Goal: Task Accomplishment & Management: Manage account settings

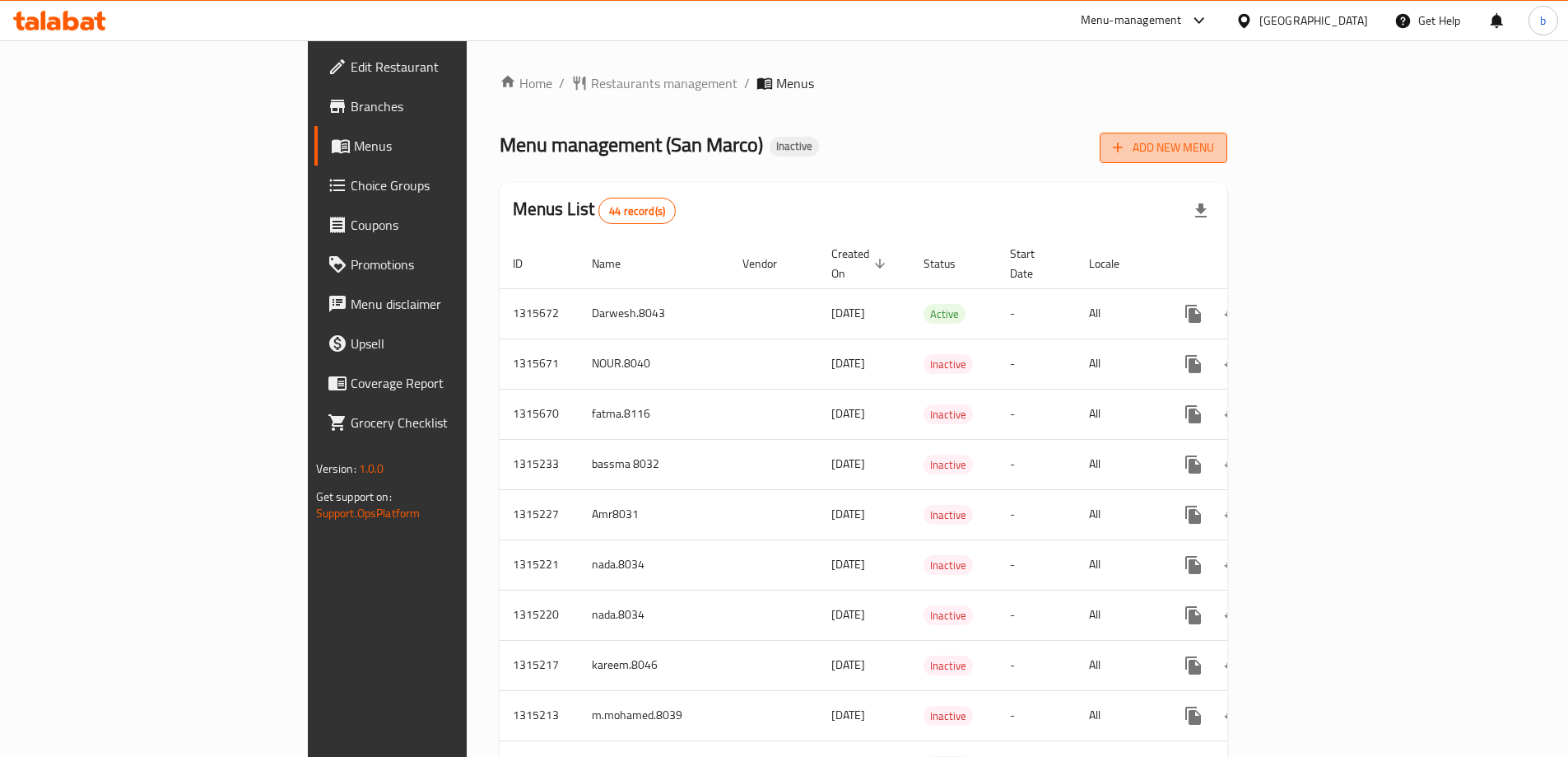
click at [1214, 155] on span "Add New Menu" at bounding box center [1163, 148] width 101 height 21
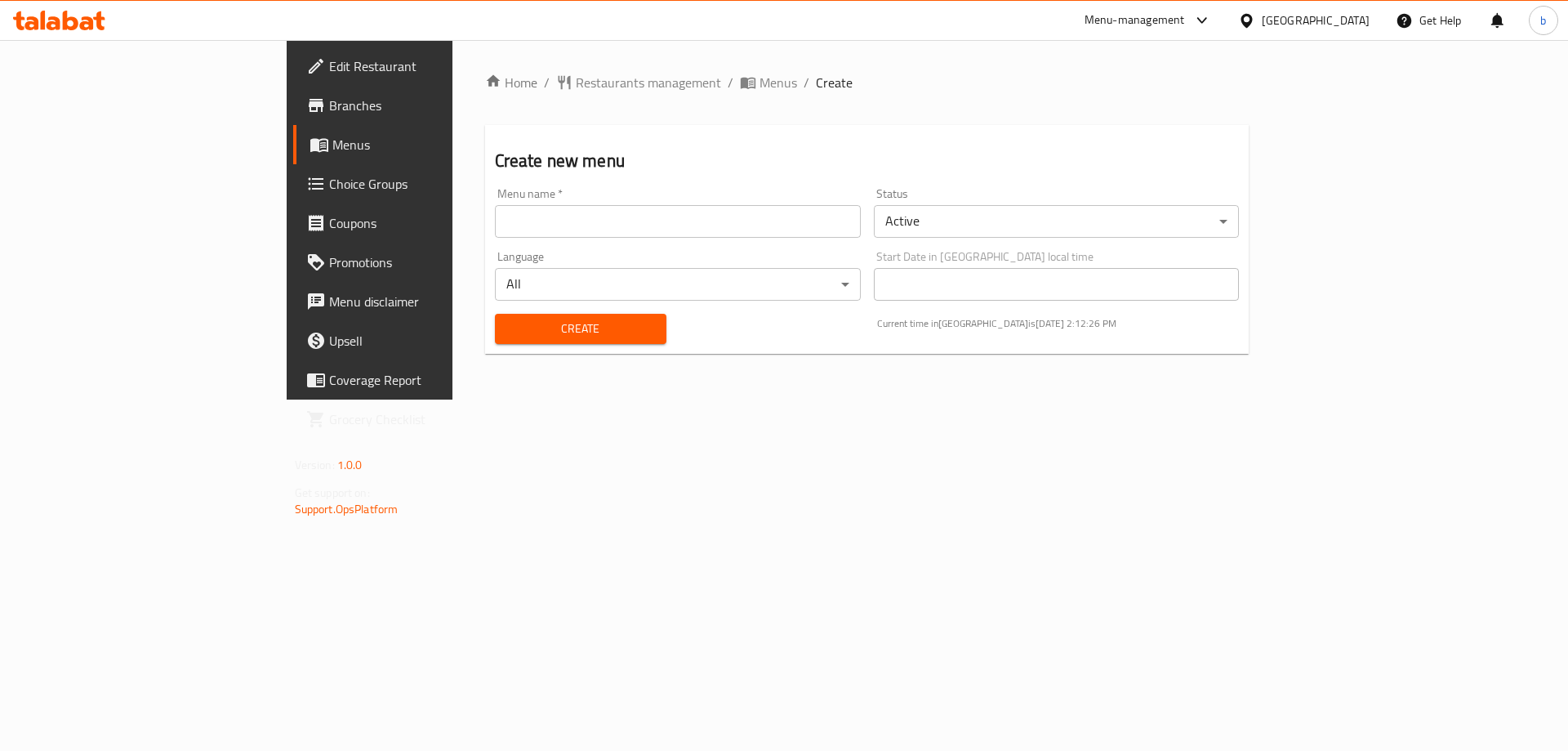
click at [488, 238] on div "Menu name   * Menu name *" at bounding box center [677, 213] width 379 height 63
click at [495, 230] on input "text" at bounding box center [677, 221] width 366 height 33
type input "basmala8029"
click at [508, 326] on span "Create" at bounding box center [581, 329] width 145 height 21
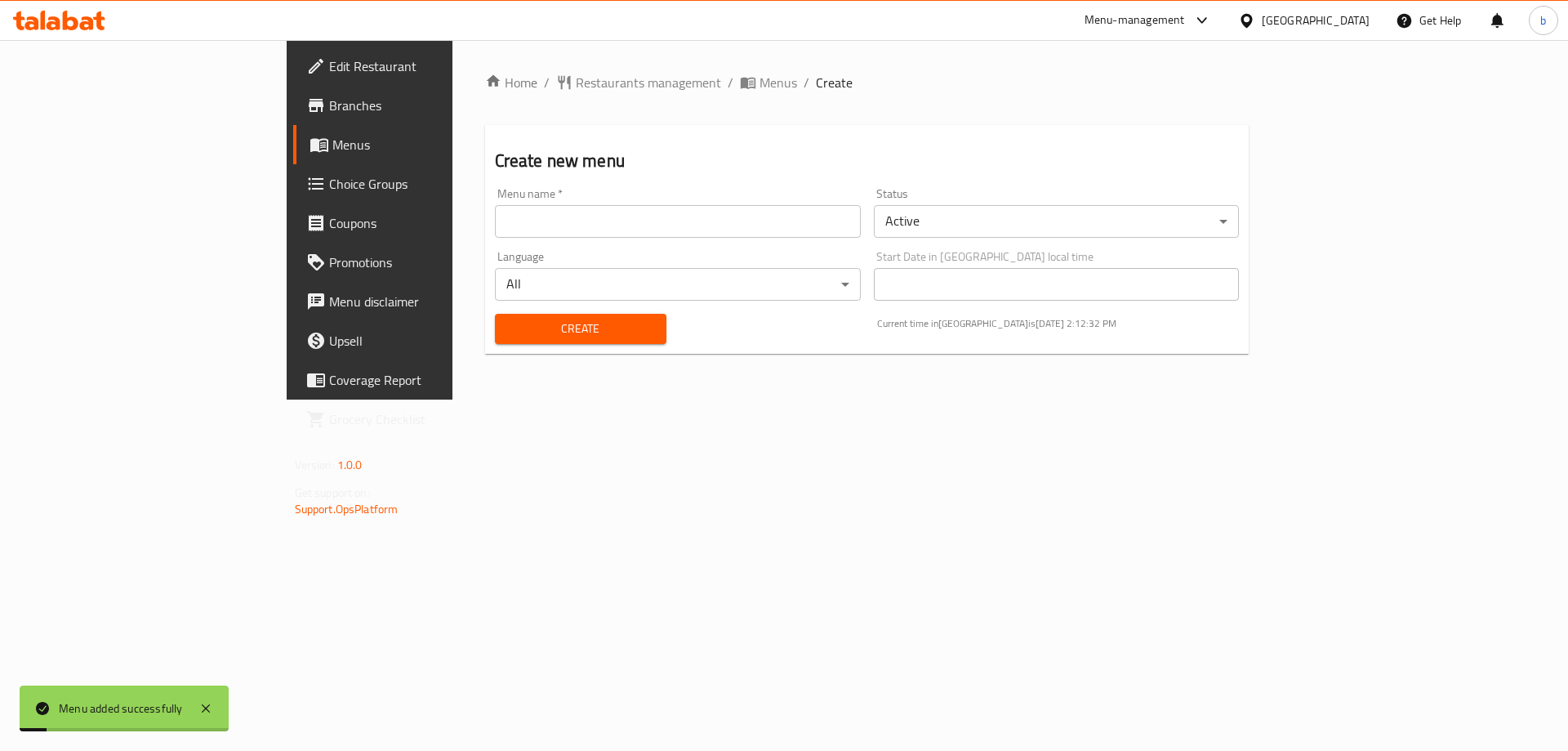
click at [332, 146] on span "Menus" at bounding box center [434, 145] width 203 height 20
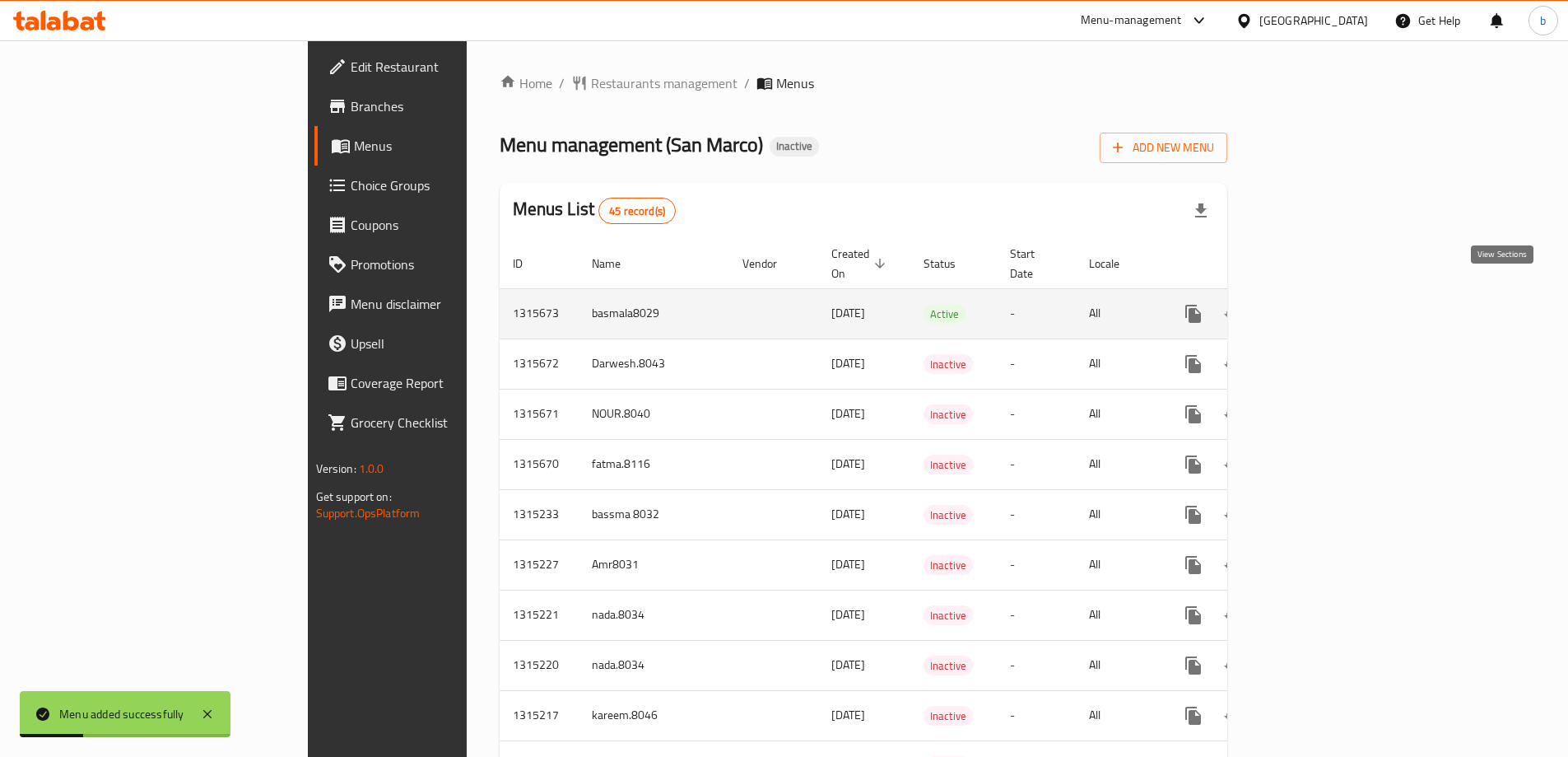
click at [1332, 300] on link "enhanced table" at bounding box center [1312, 314] width 40 height 40
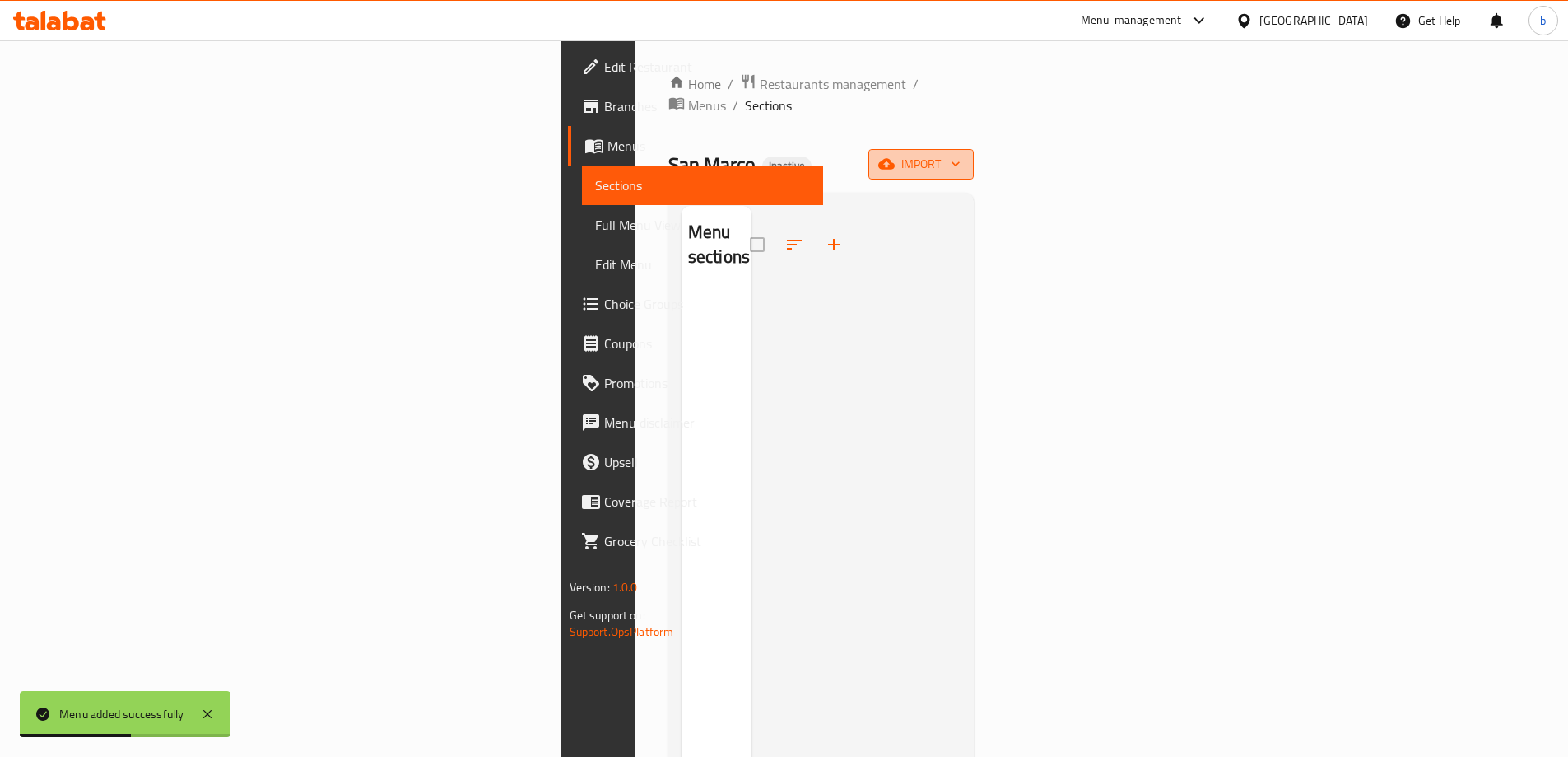
click at [961, 154] on span "import" at bounding box center [921, 165] width 79 height 21
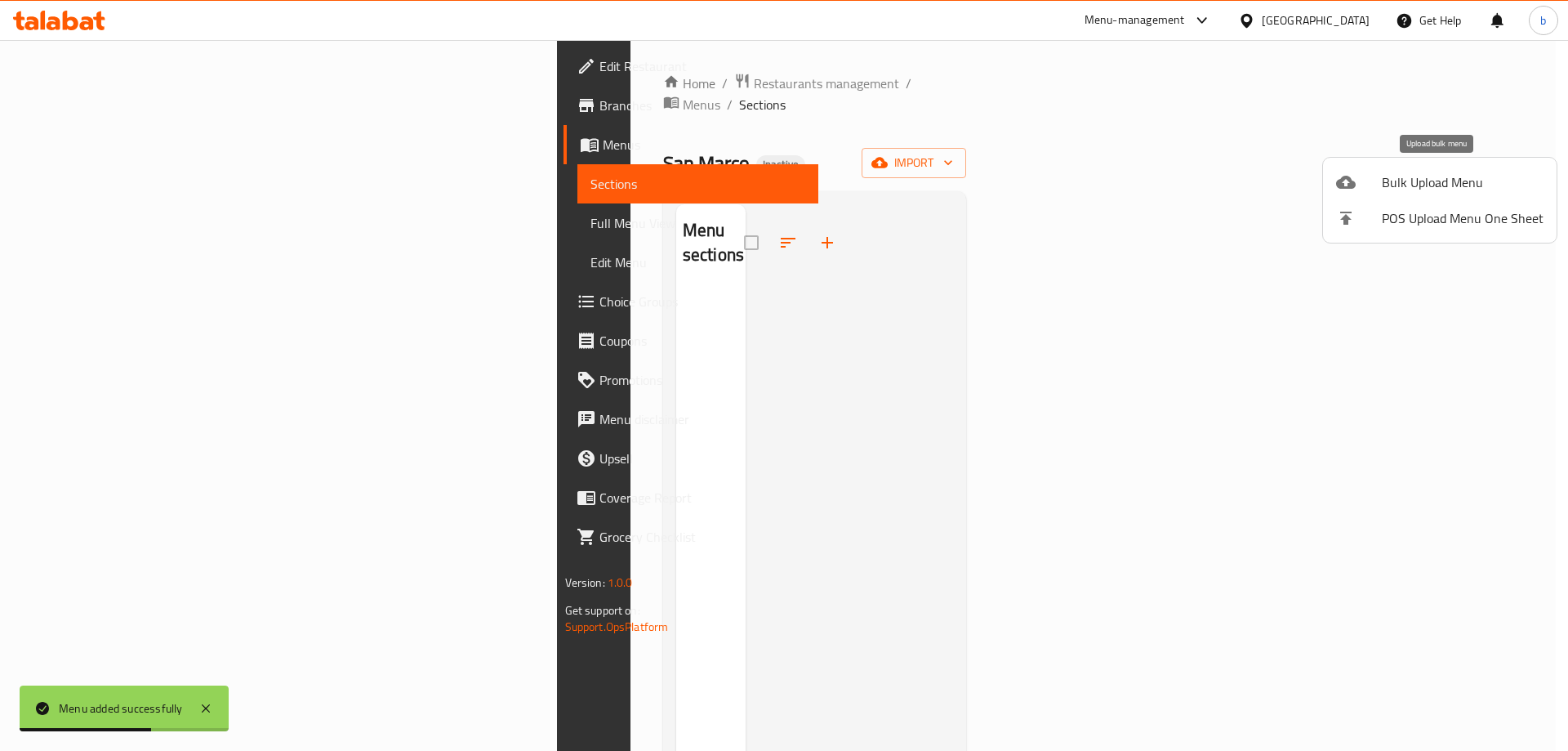
click at [1422, 184] on span "Bulk Upload Menu" at bounding box center [1462, 181] width 162 height 20
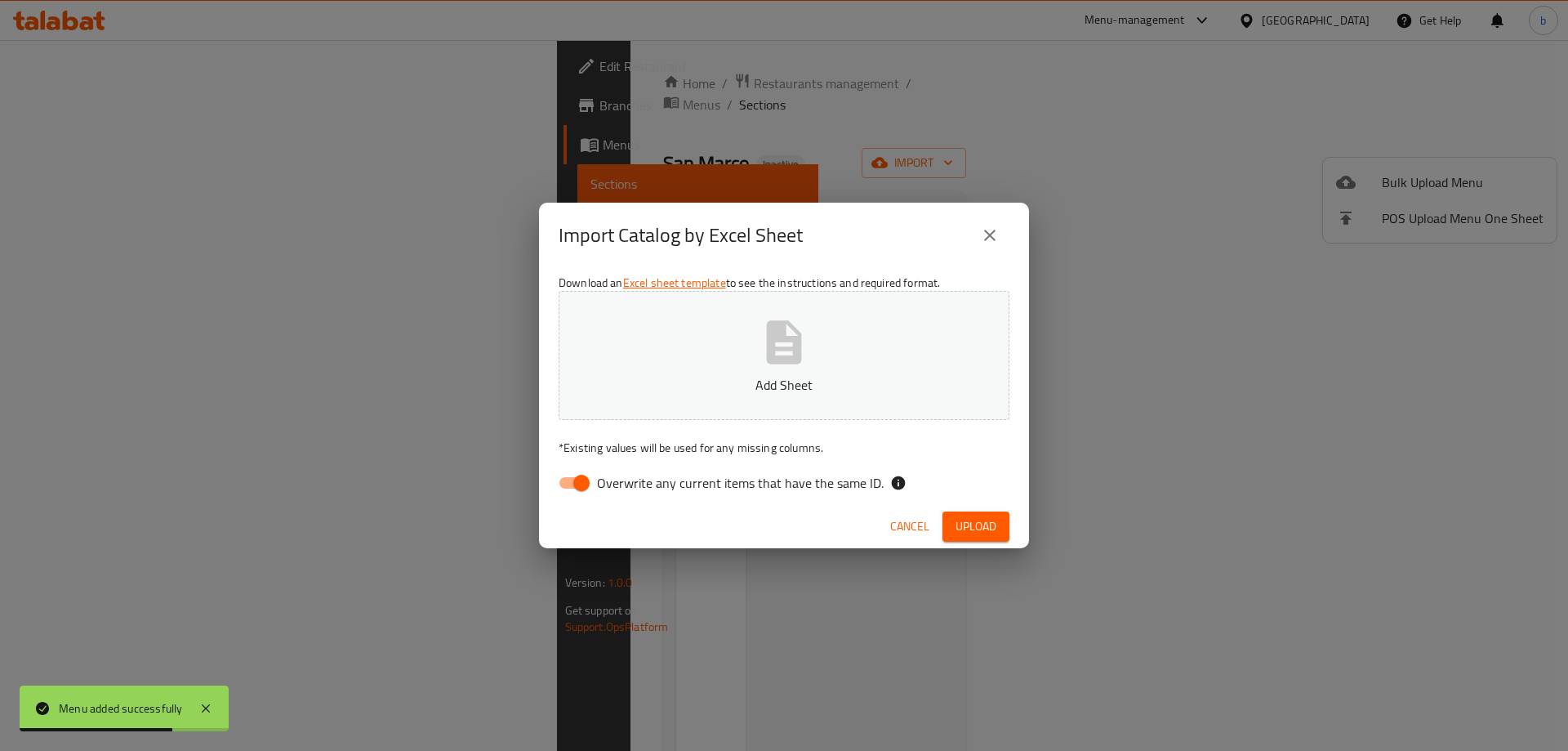
click at [768, 331] on icon "button" at bounding box center [784, 342] width 35 height 43
click at [993, 531] on span "Upload" at bounding box center [976, 526] width 41 height 21
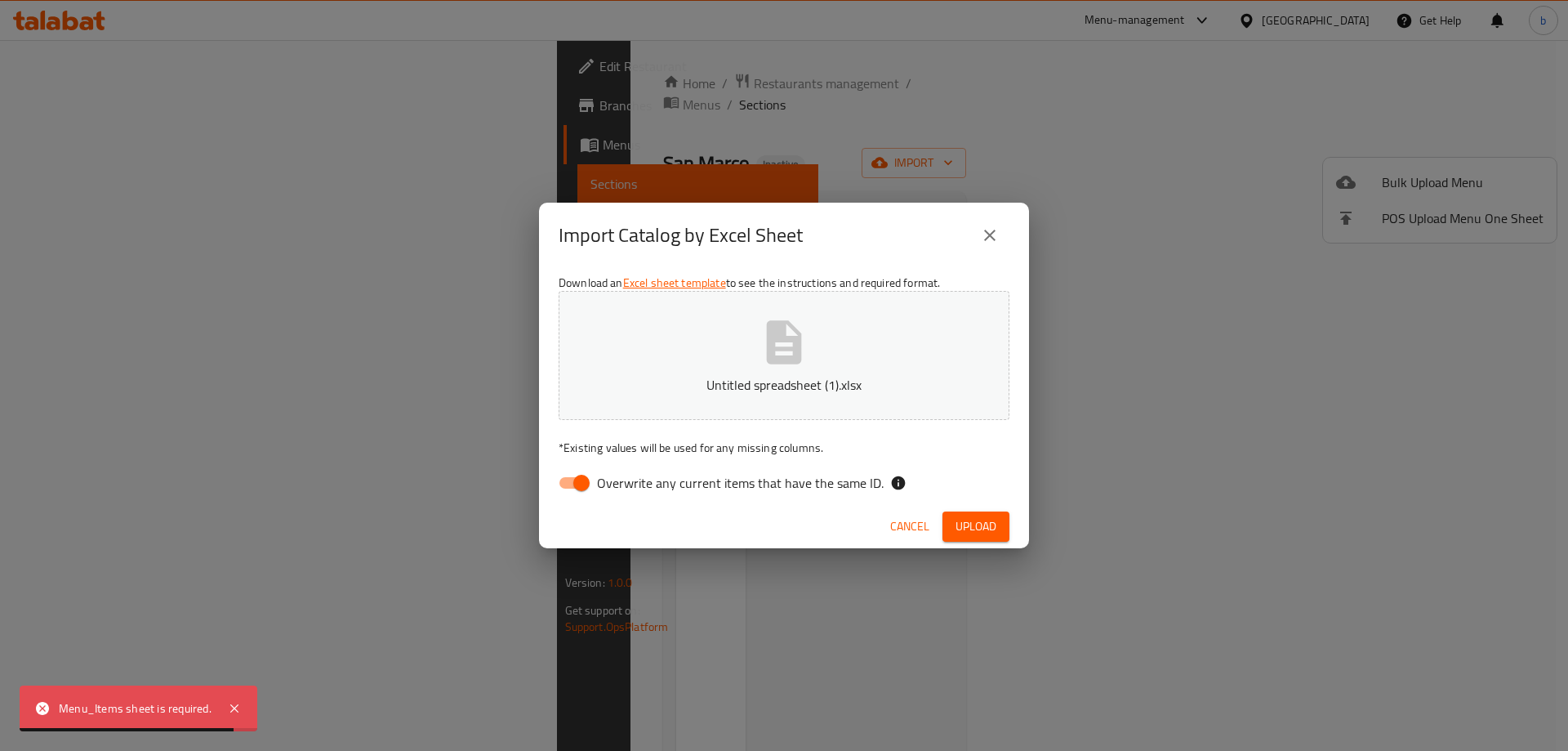
click at [993, 531] on span "Upload" at bounding box center [976, 526] width 41 height 21
click at [583, 486] on input "Overwrite any current items that have the same ID." at bounding box center [581, 483] width 94 height 31
checkbox input "false"
click at [970, 528] on span "Upload" at bounding box center [976, 526] width 41 height 21
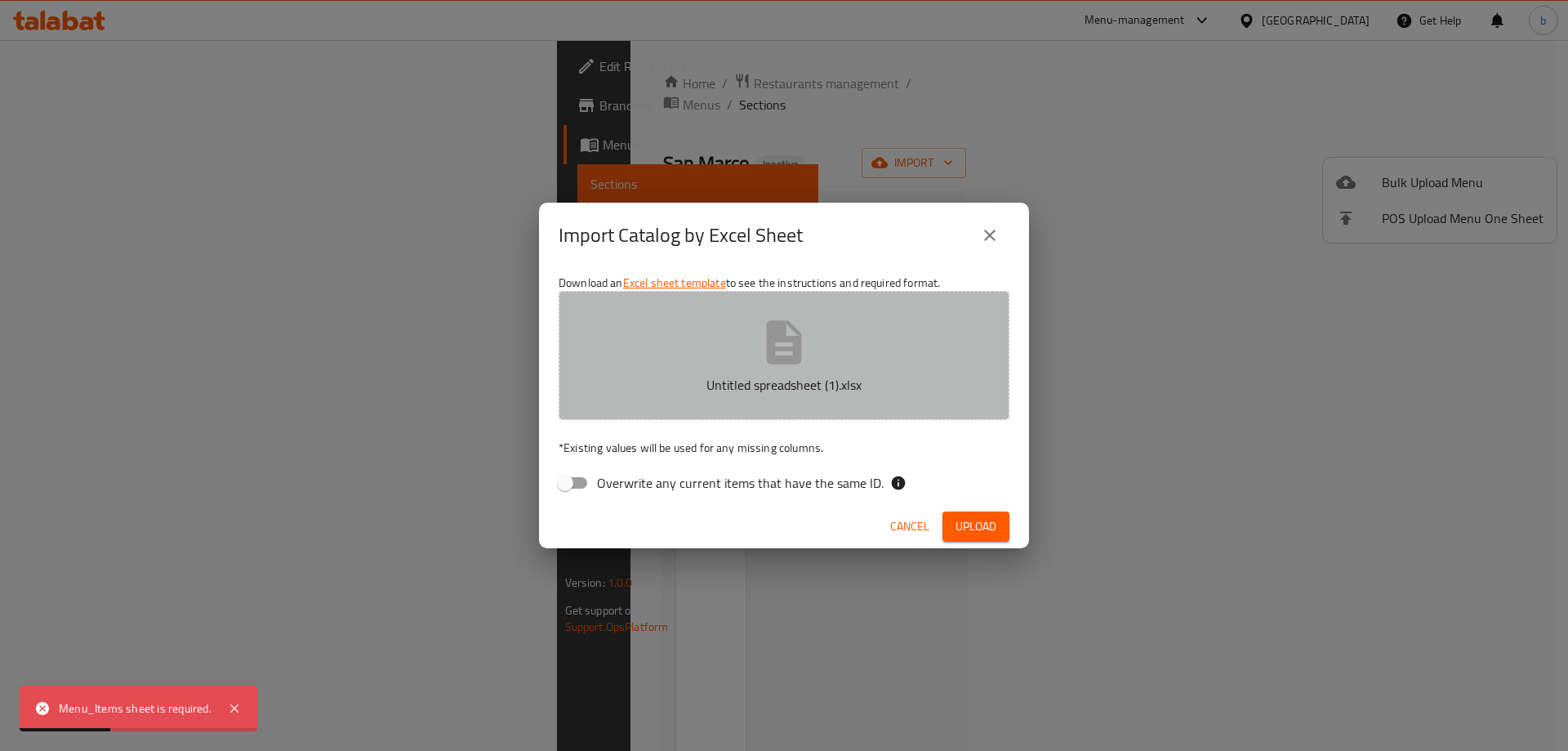
click at [765, 364] on icon "button" at bounding box center [783, 342] width 52 height 52
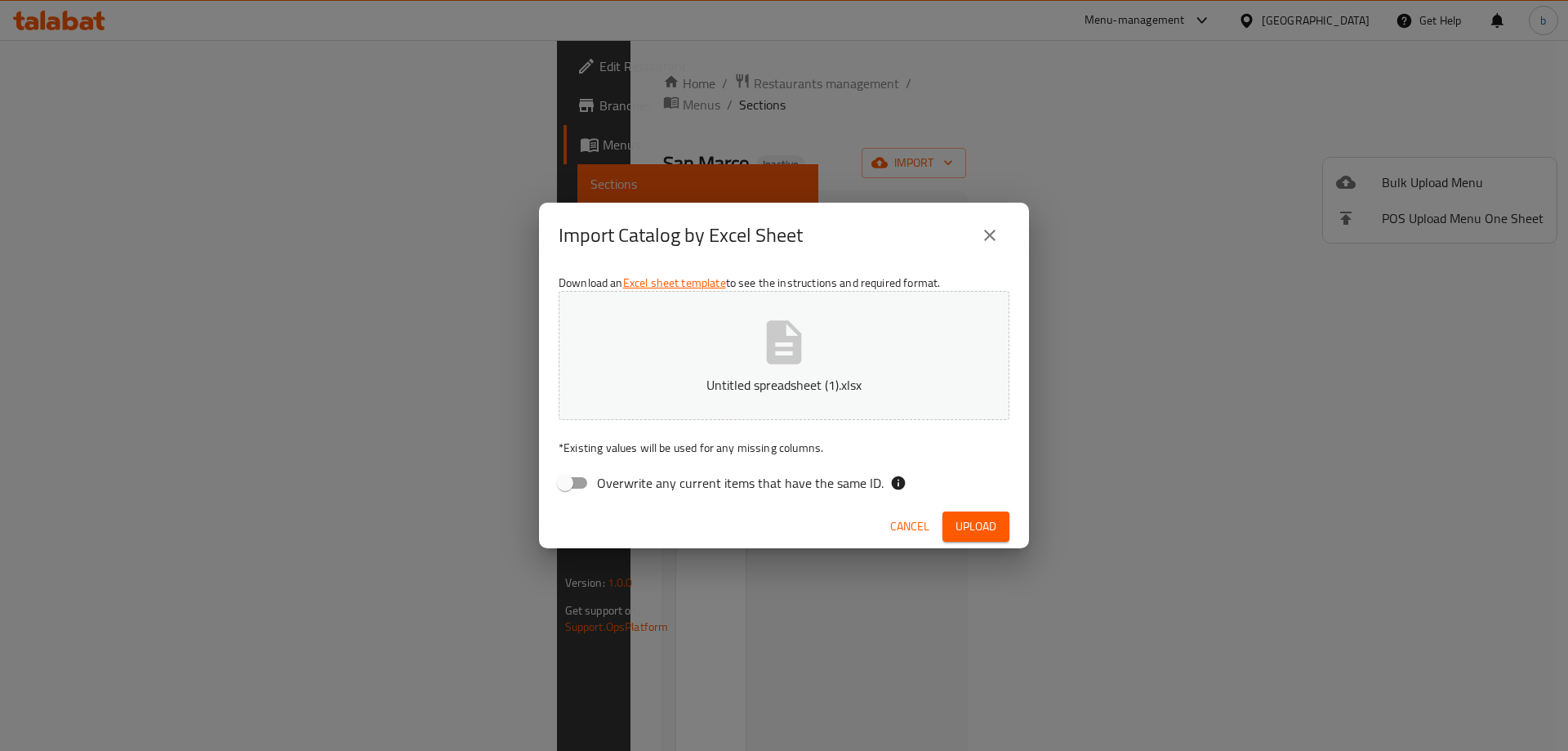
click at [986, 526] on span "Upload" at bounding box center [976, 526] width 41 height 21
click at [988, 234] on icon "close" at bounding box center [990, 235] width 11 height 11
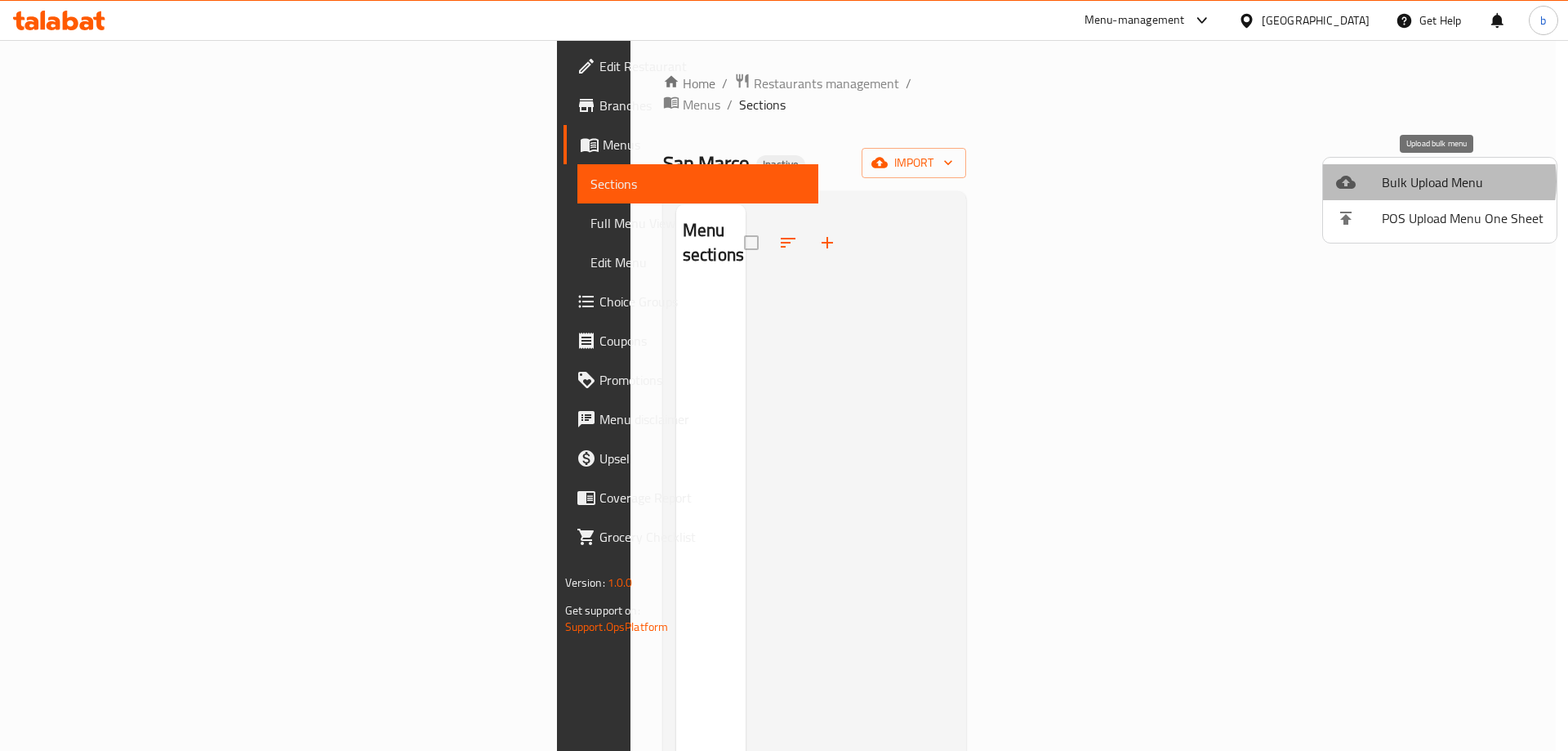
click at [1427, 181] on span "Bulk Upload Menu" at bounding box center [1462, 181] width 162 height 20
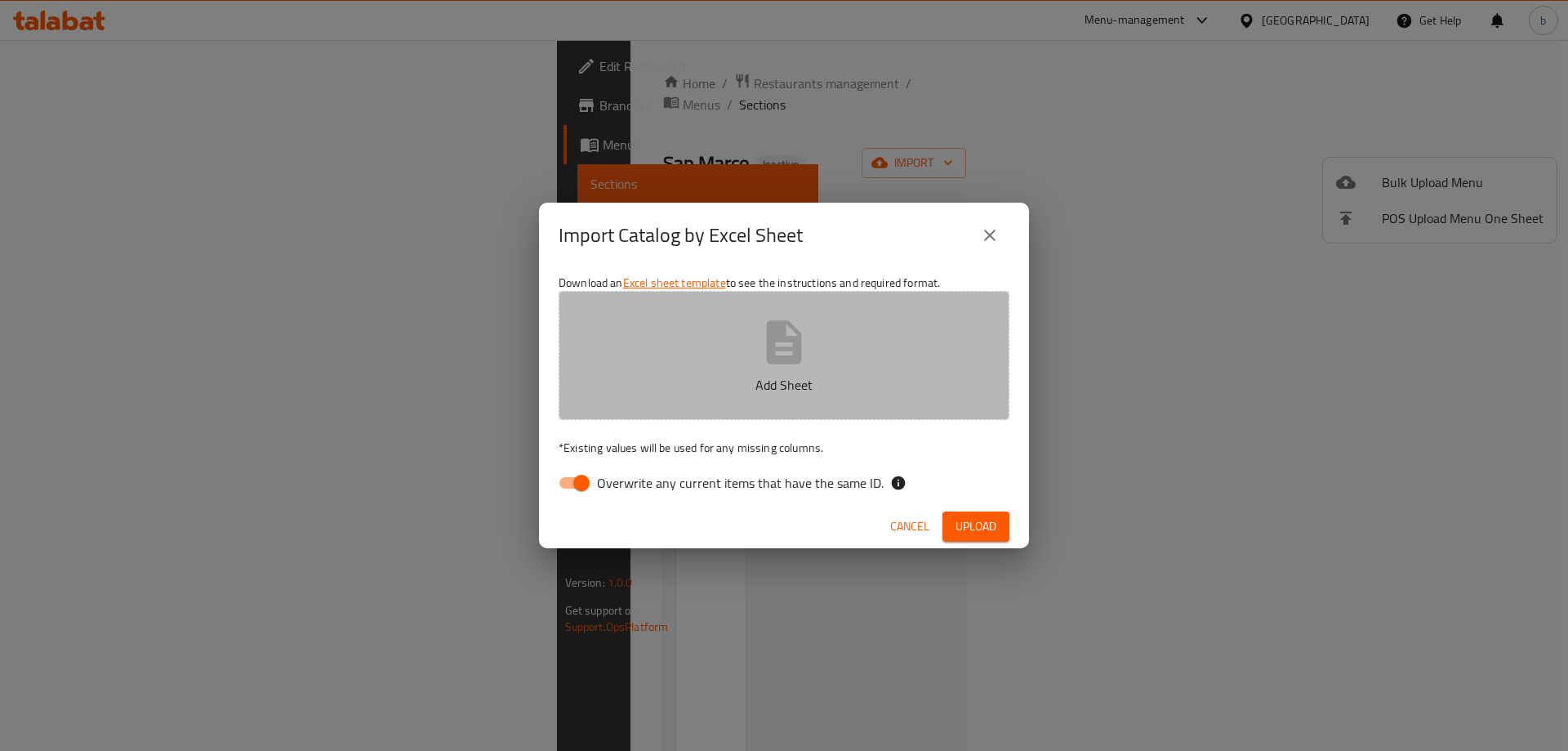
click at [787, 366] on icon "button" at bounding box center [783, 342] width 52 height 52
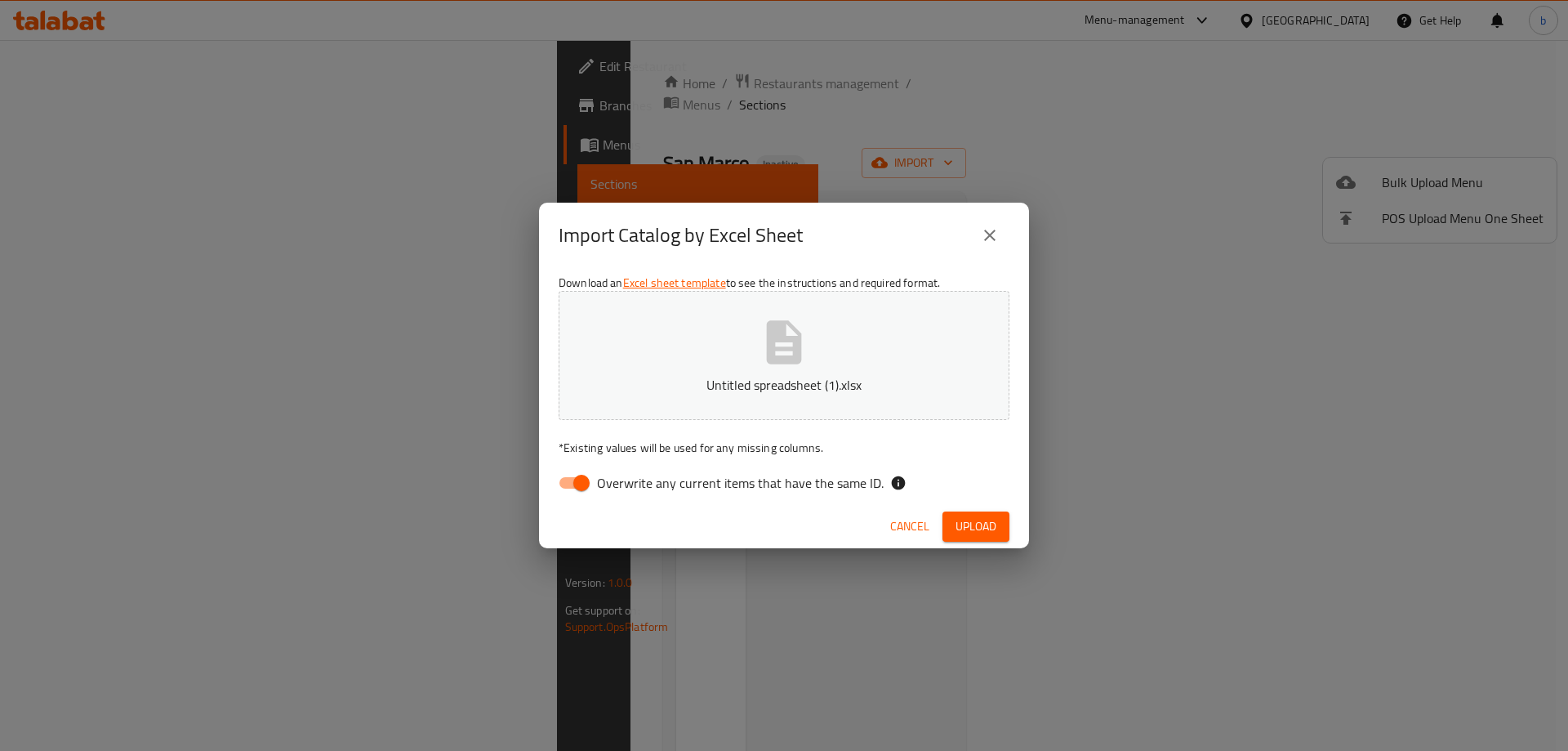
click at [968, 526] on span "Upload" at bounding box center [976, 526] width 41 height 21
click at [579, 480] on input "Overwrite any current items that have the same ID." at bounding box center [581, 483] width 94 height 31
checkbox input "false"
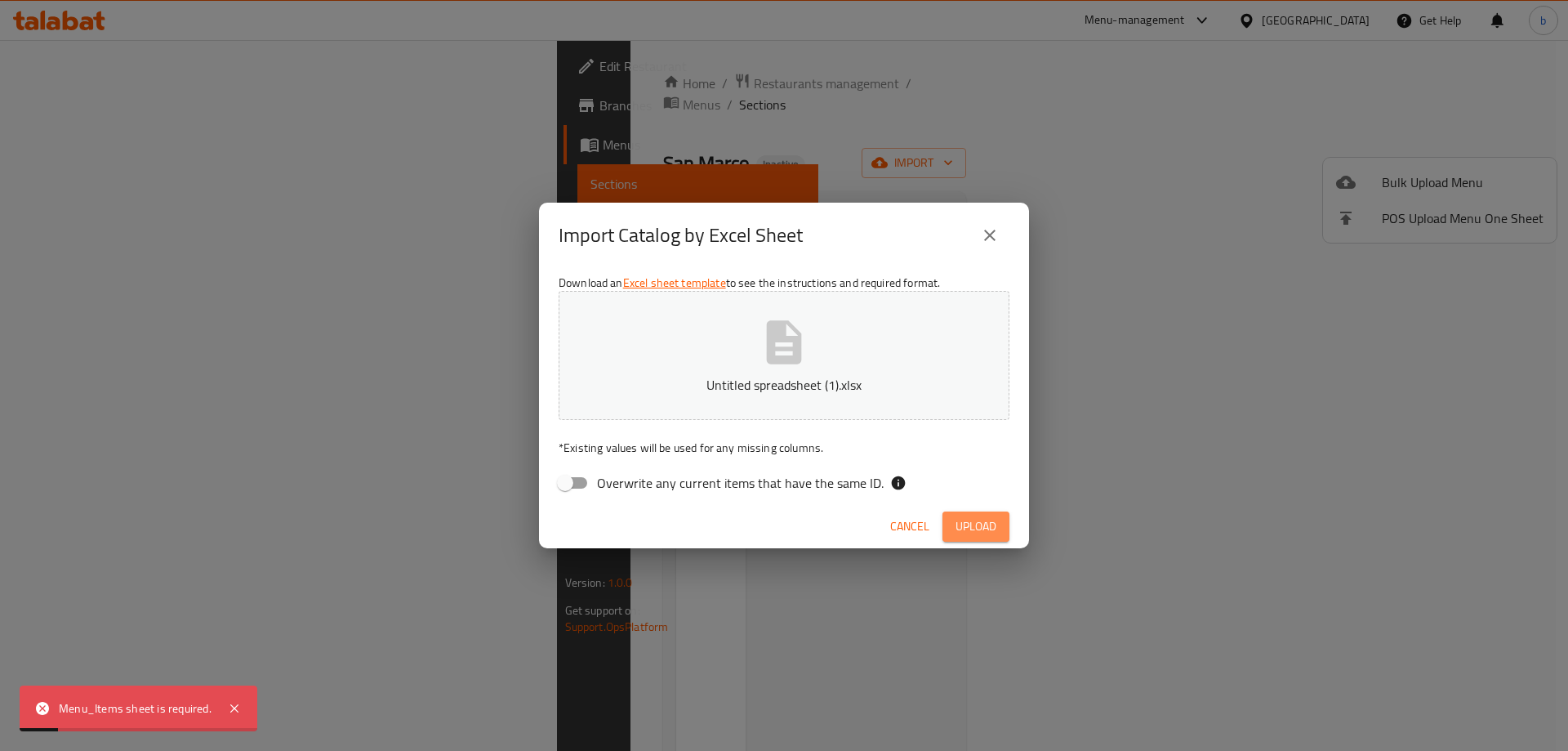
click at [991, 534] on span "Upload" at bounding box center [976, 526] width 41 height 21
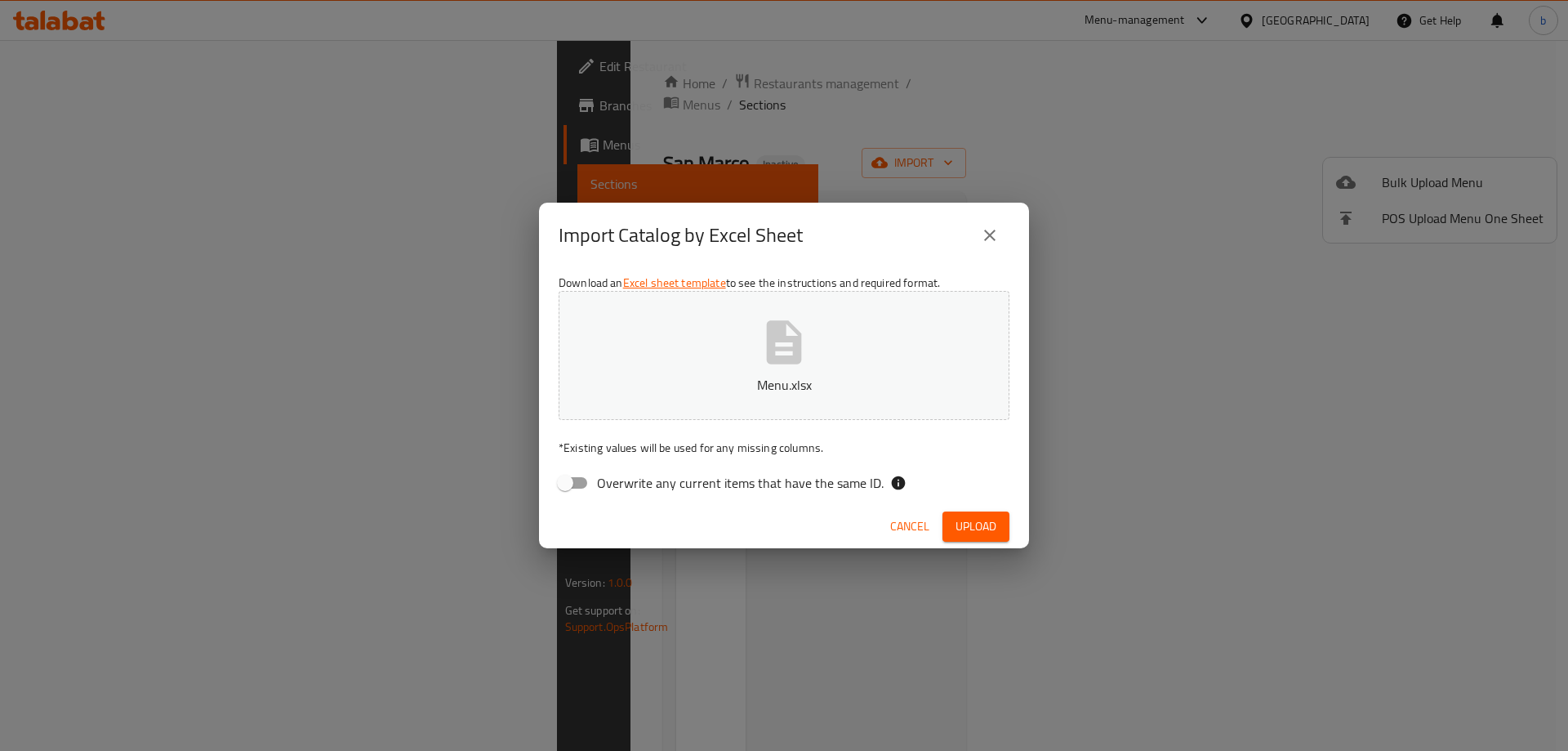
click at [968, 529] on span "Upload" at bounding box center [976, 526] width 41 height 21
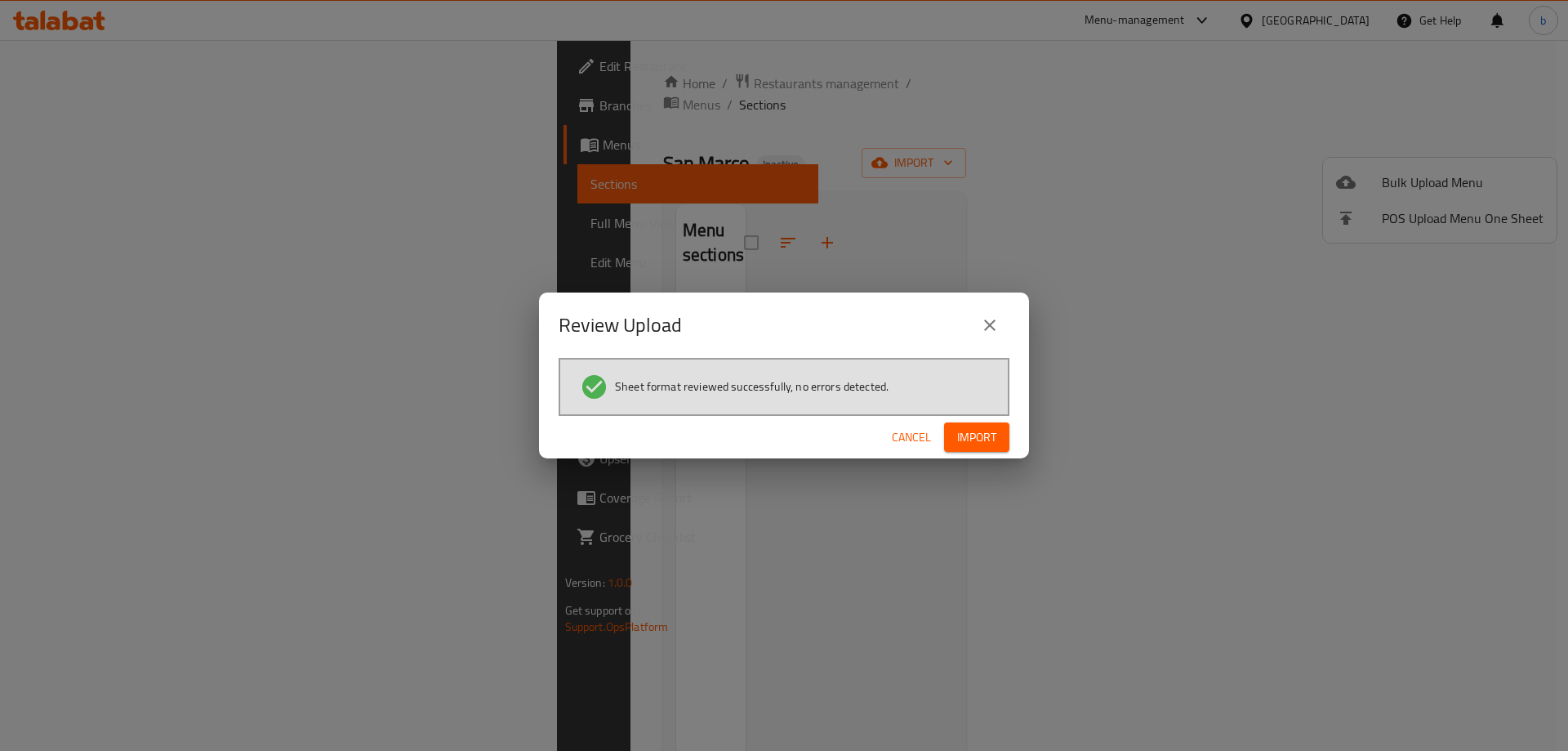
click at [961, 433] on span "Import" at bounding box center [977, 437] width 40 height 21
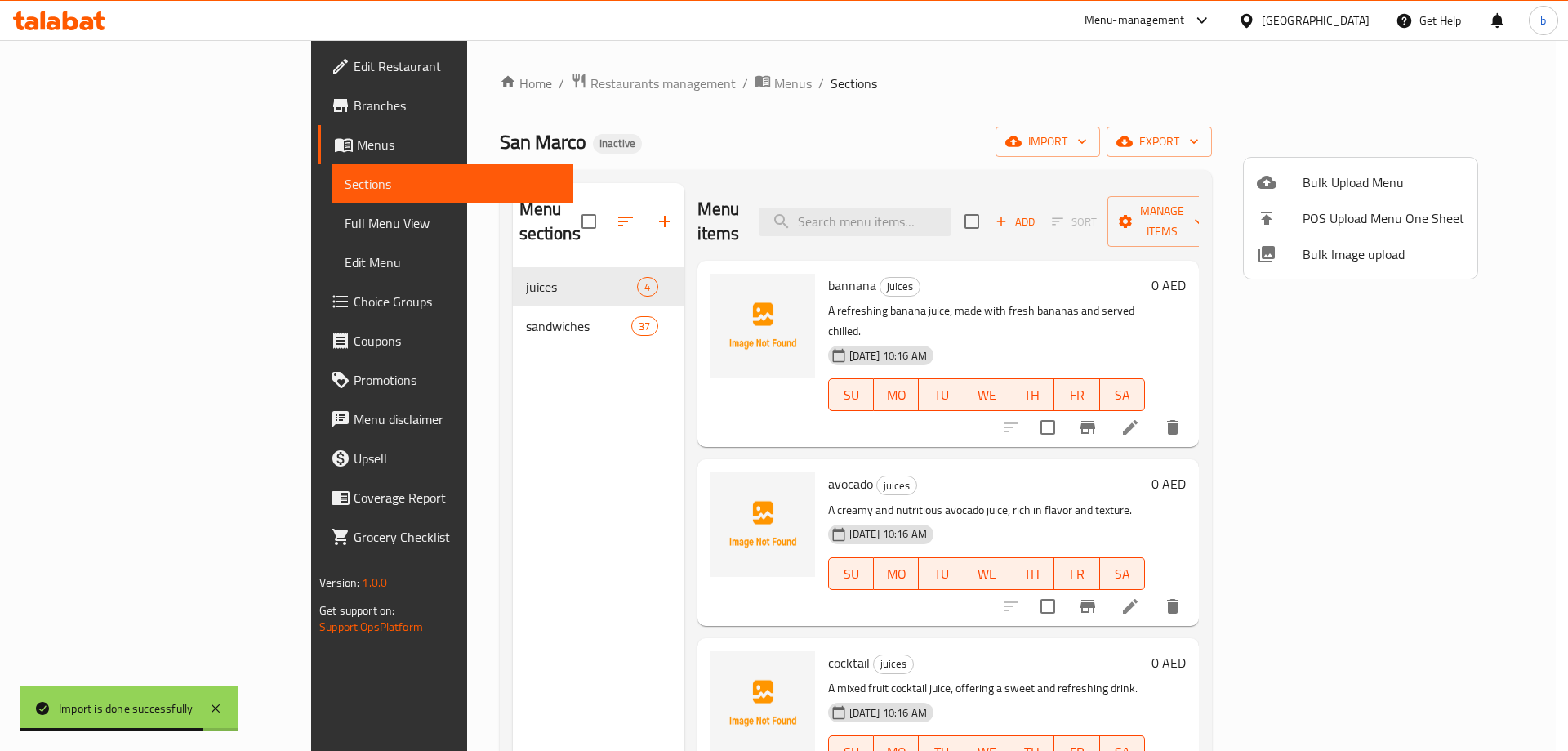
click at [70, 227] on div at bounding box center [784, 375] width 1568 height 751
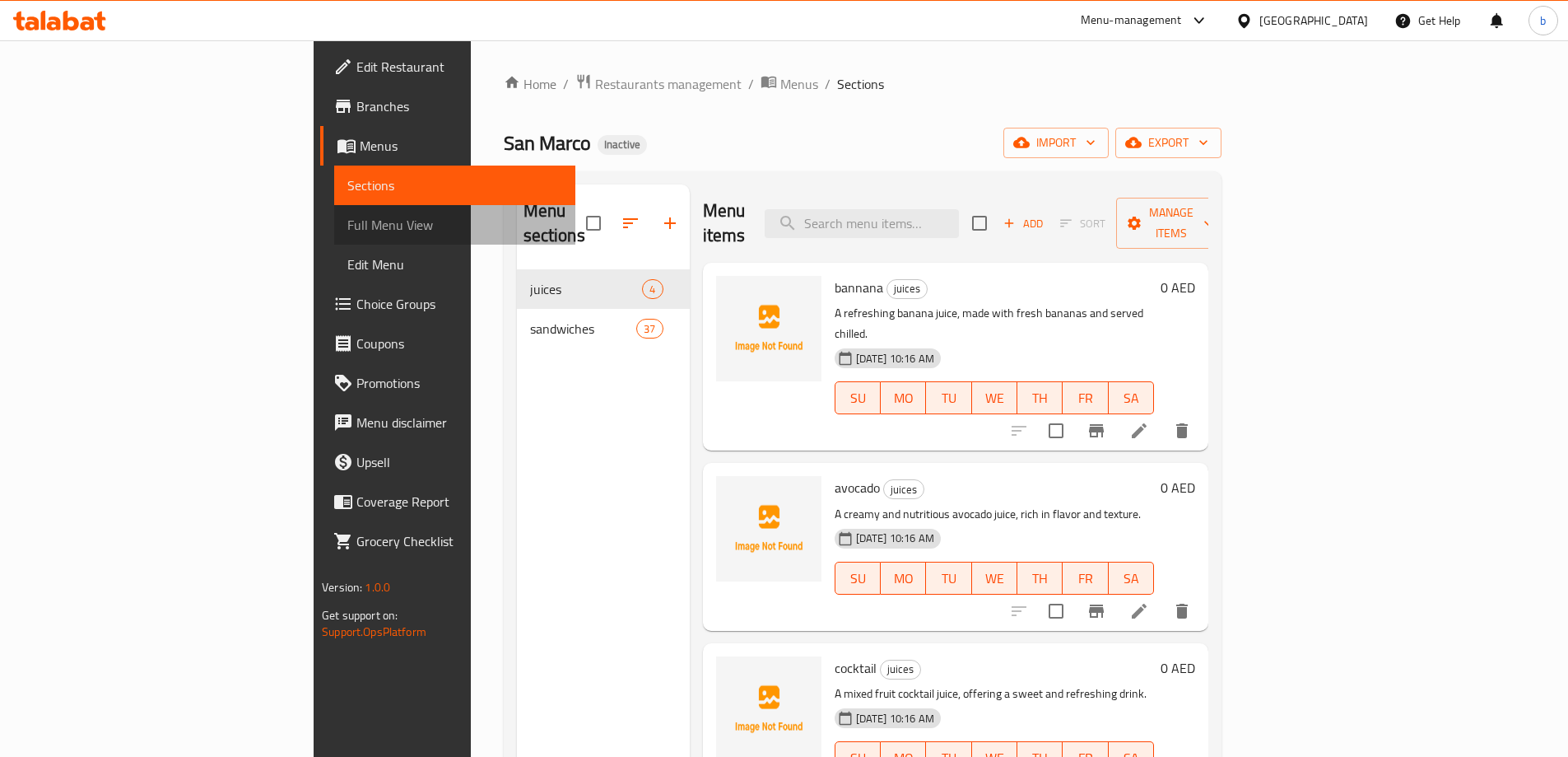
click at [347, 229] on span "Full Menu View" at bounding box center [455, 225] width 215 height 20
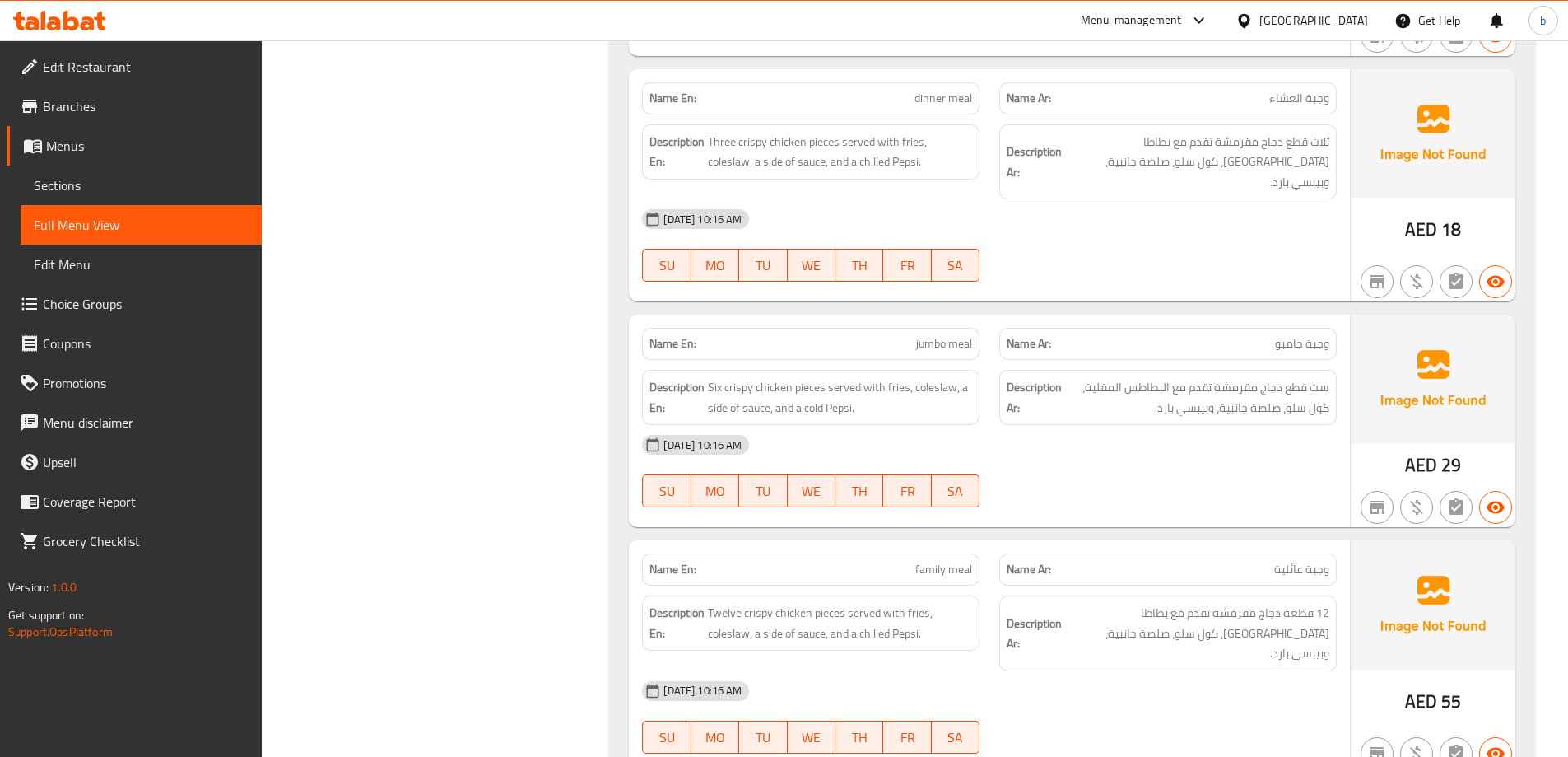
scroll to position [9182, 0]
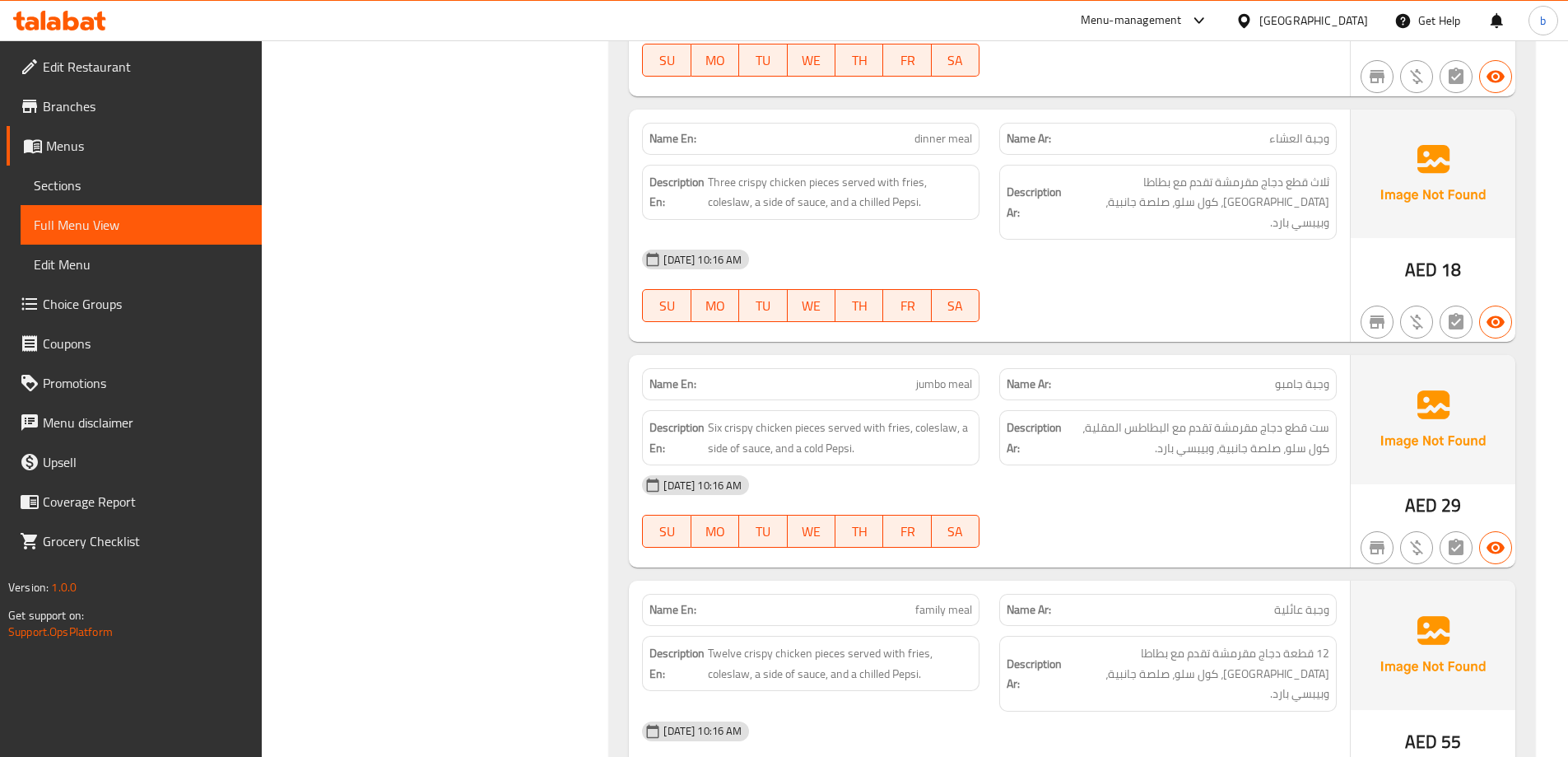
click at [89, 103] on span "Branches" at bounding box center [146, 106] width 206 height 20
